Goal: Transaction & Acquisition: Purchase product/service

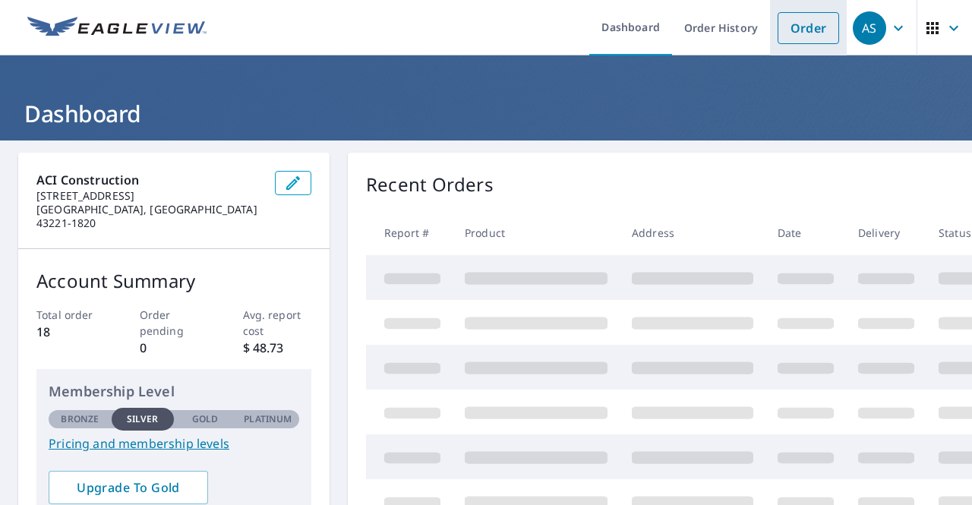
click at [791, 29] on link "Order" at bounding box center [807, 28] width 61 height 32
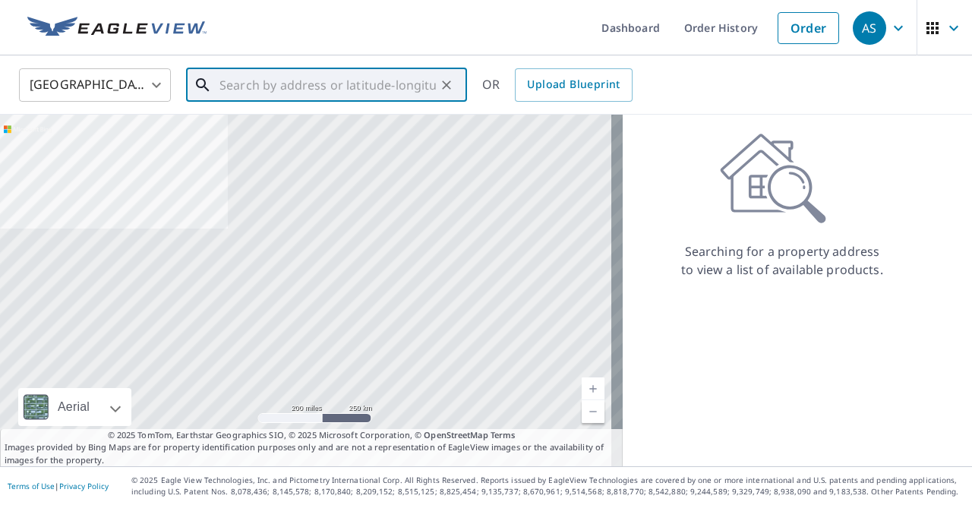
click at [232, 84] on input "text" at bounding box center [327, 85] width 216 height 43
paste input "[STREET_ADDRESS][US_STATE]"
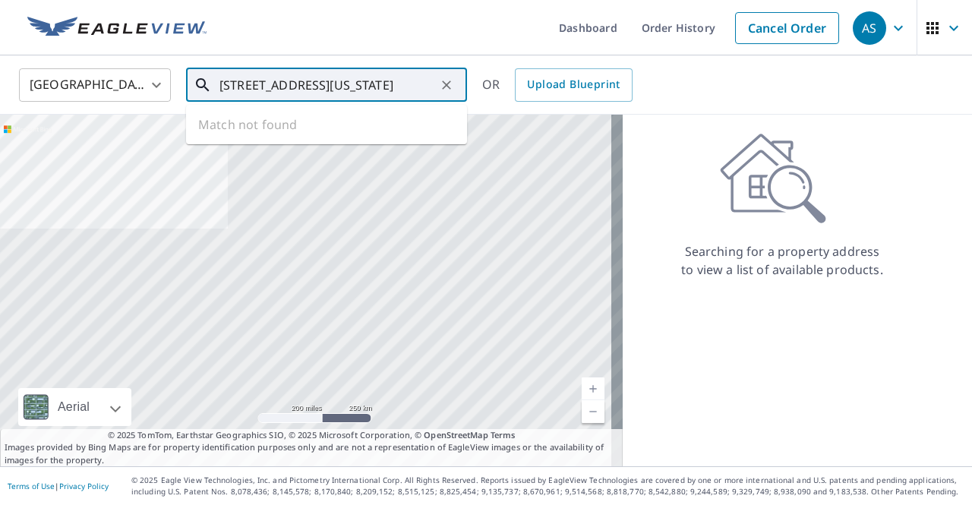
scroll to position [0, 45]
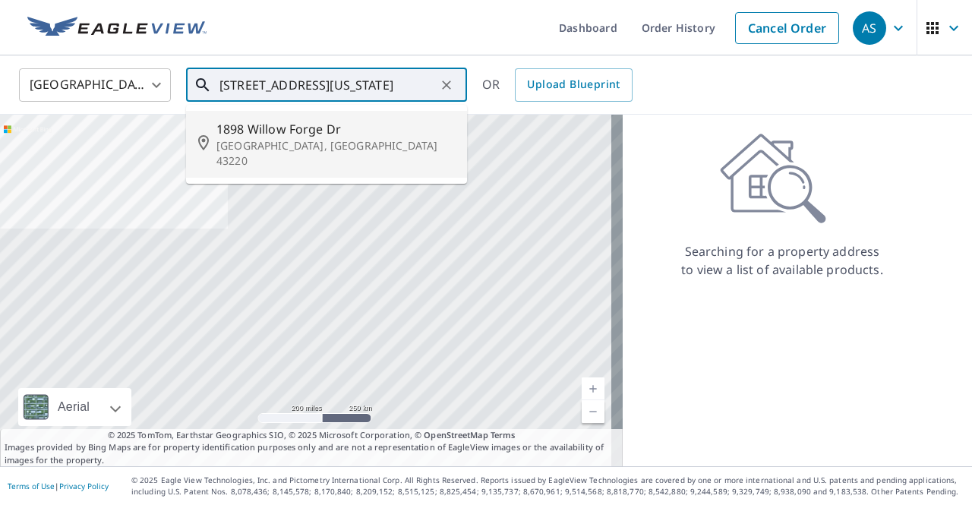
click at [274, 126] on span "1898 Willow Forge Dr" at bounding box center [335, 129] width 238 height 18
type input "[STREET_ADDRESS][PERSON_NAME]"
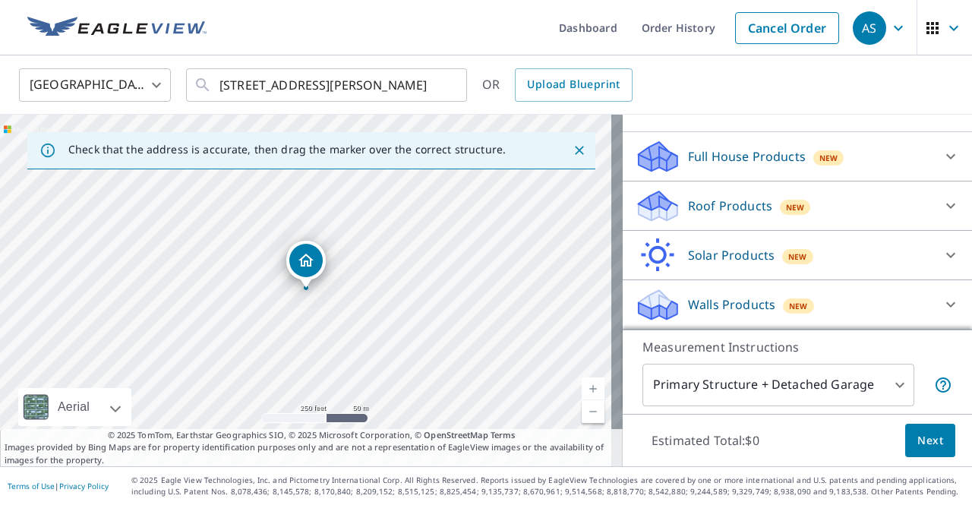
scroll to position [158, 0]
click at [903, 205] on div "Roof Products New" at bounding box center [784, 206] width 298 height 36
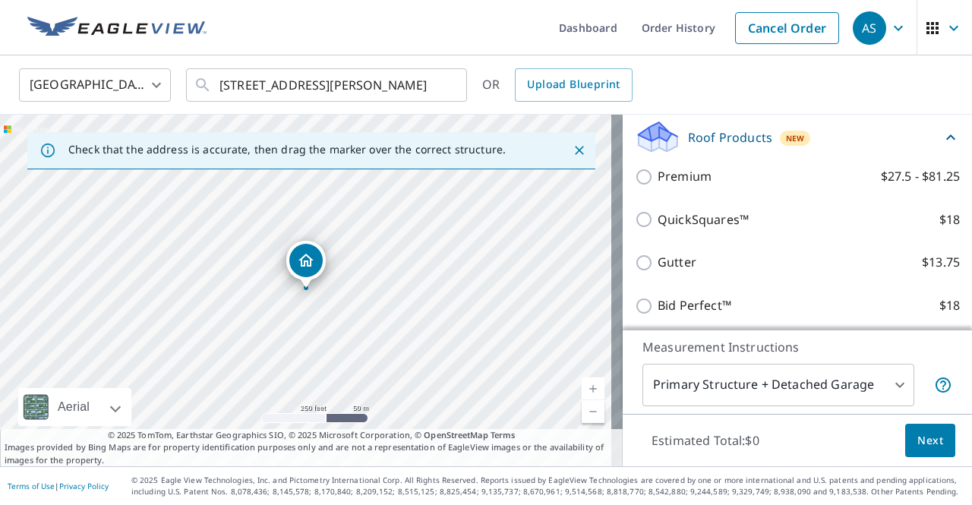
scroll to position [192, 0]
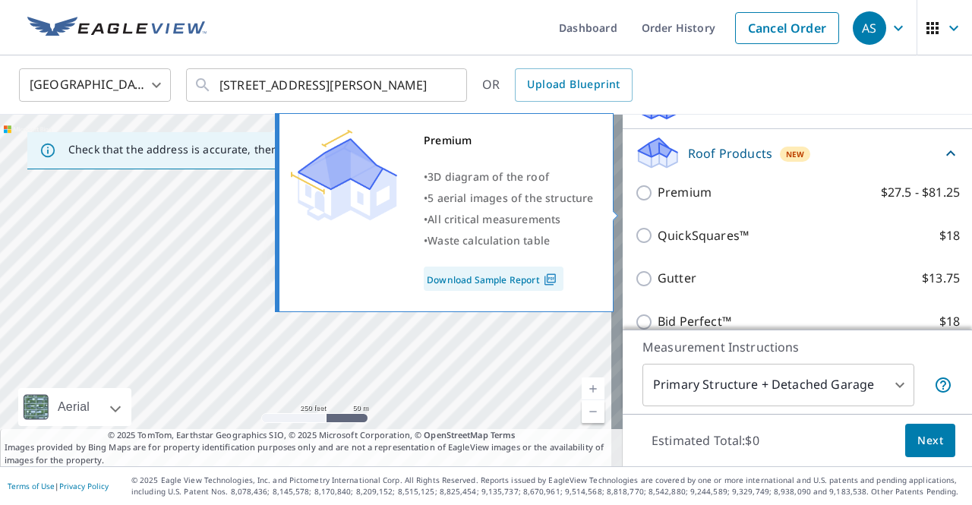
click at [695, 202] on p "Premium" at bounding box center [684, 192] width 54 height 19
click at [657, 202] on input "Premium $27.5 - $81.25" at bounding box center [646, 193] width 23 height 18
checkbox input "true"
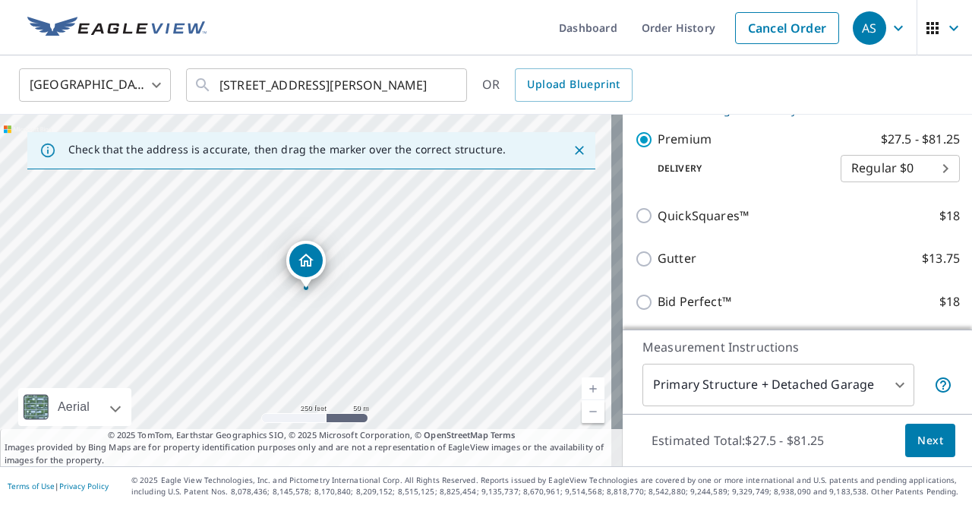
scroll to position [316, 0]
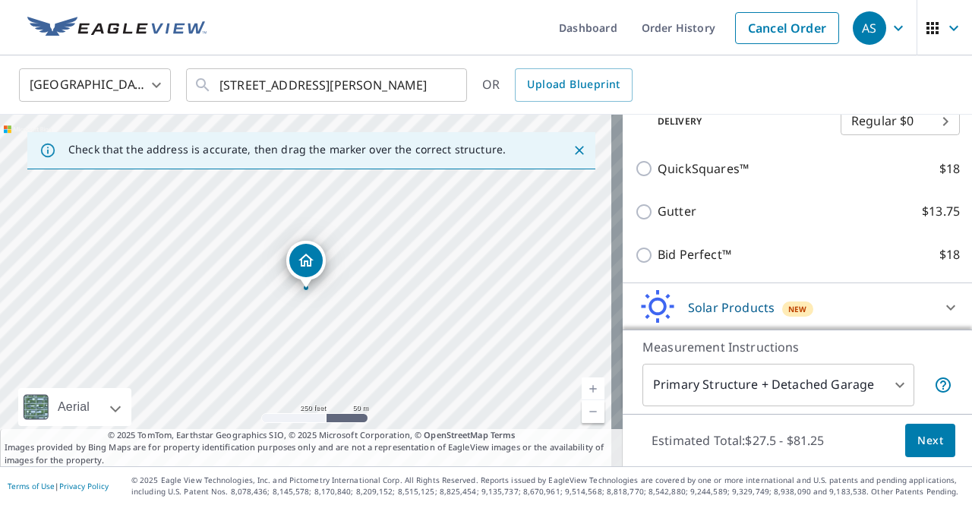
click at [923, 441] on span "Next" at bounding box center [930, 440] width 26 height 19
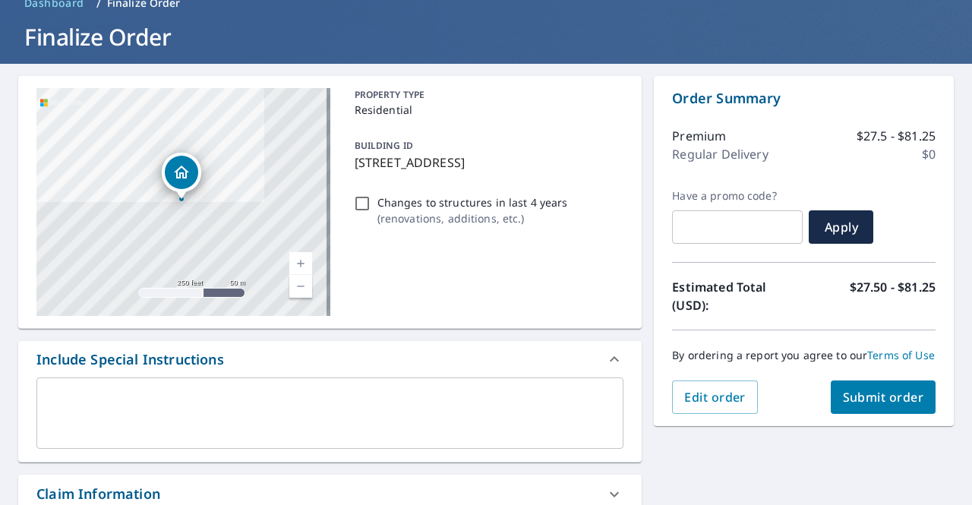
scroll to position [79, 0]
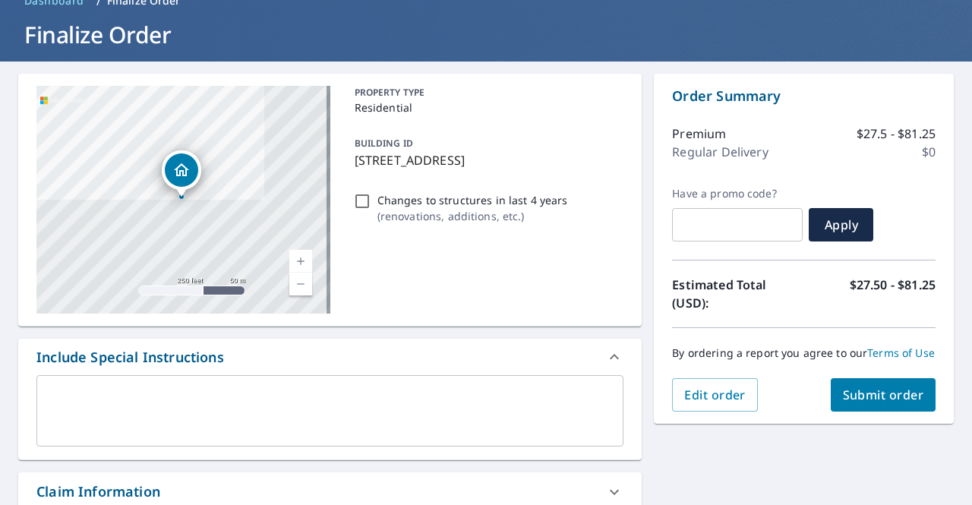
click at [884, 403] on span "Submit order" at bounding box center [883, 394] width 81 height 17
checkbox input "true"
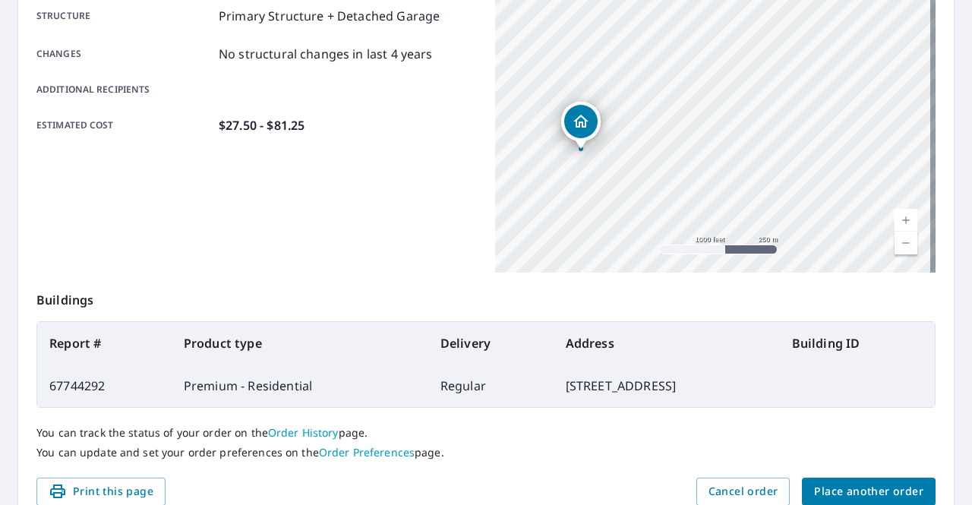
scroll to position [379, 0]
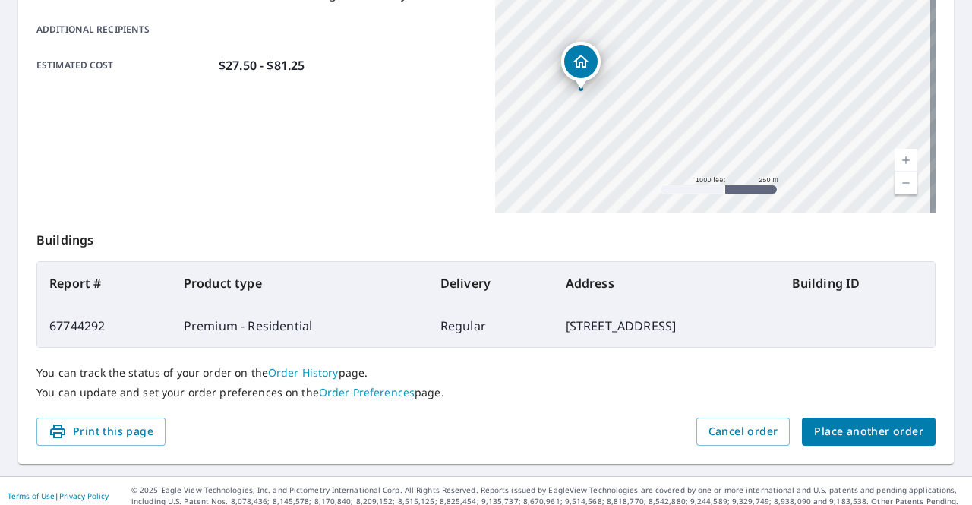
click at [823, 446] on div "Order details Product type Premium - Residential Delivery method Regular Delive…" at bounding box center [485, 119] width 935 height 690
click at [820, 437] on span "Place another order" at bounding box center [868, 431] width 109 height 19
